Goal: Complete application form: Complete application form

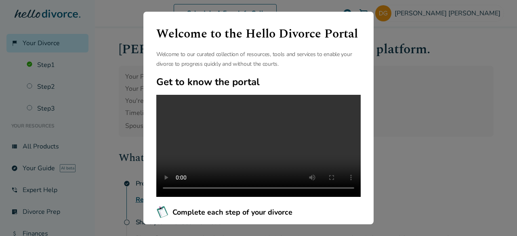
scroll to position [137, 0]
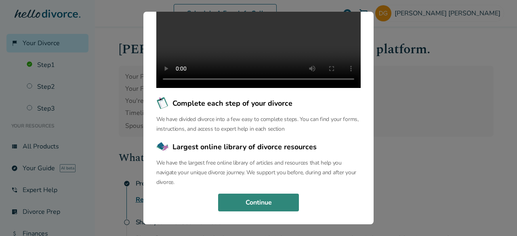
click at [258, 207] on button "Continue" at bounding box center [258, 203] width 81 height 18
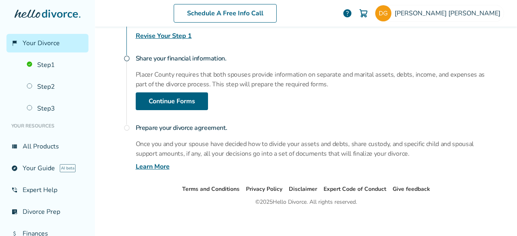
scroll to position [164, 0]
click at [166, 102] on link "Continue Forms" at bounding box center [172, 101] width 72 height 18
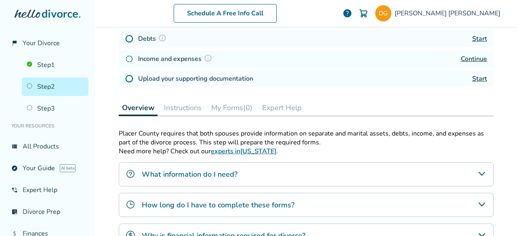
scroll to position [40, 0]
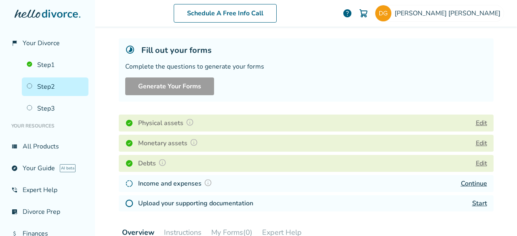
click at [462, 181] on link "Continue" at bounding box center [473, 183] width 26 height 9
